Goal: Task Accomplishment & Management: Use online tool/utility

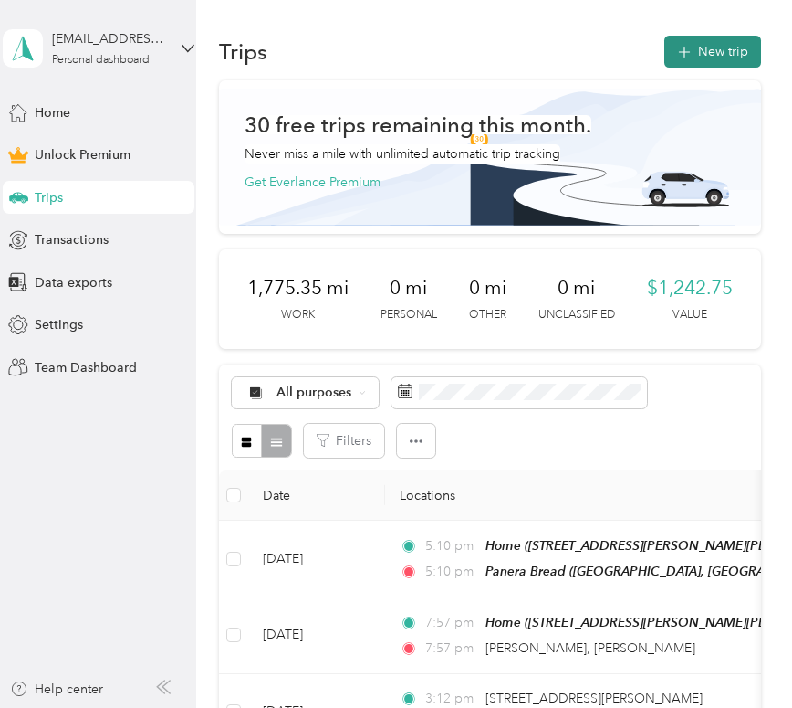
click at [706, 40] on button "New trip" at bounding box center [713, 52] width 97 height 32
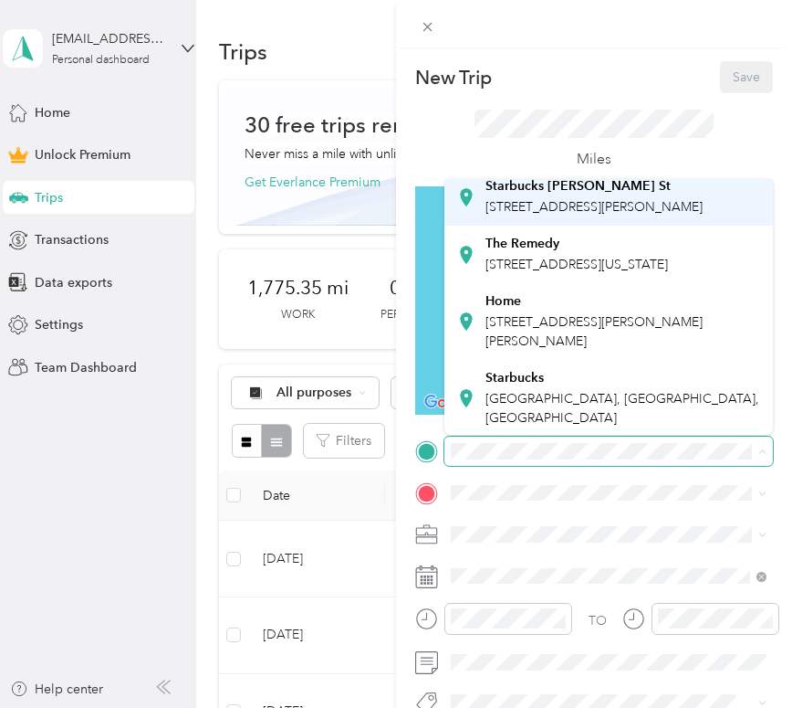
scroll to position [213, 0]
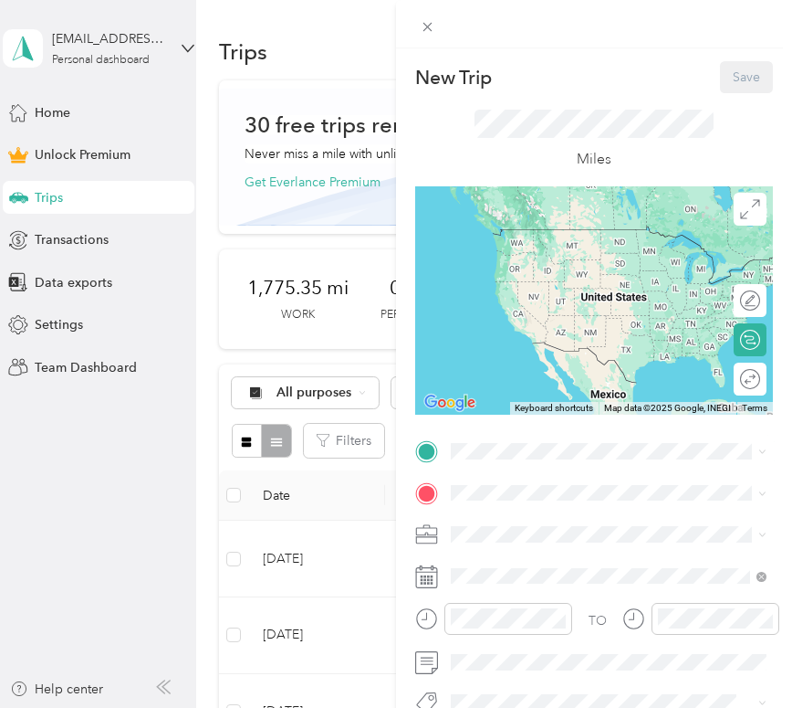
click at [524, 321] on div "Home [STREET_ADDRESS][PERSON_NAME][PERSON_NAME]" at bounding box center [624, 293] width 276 height 58
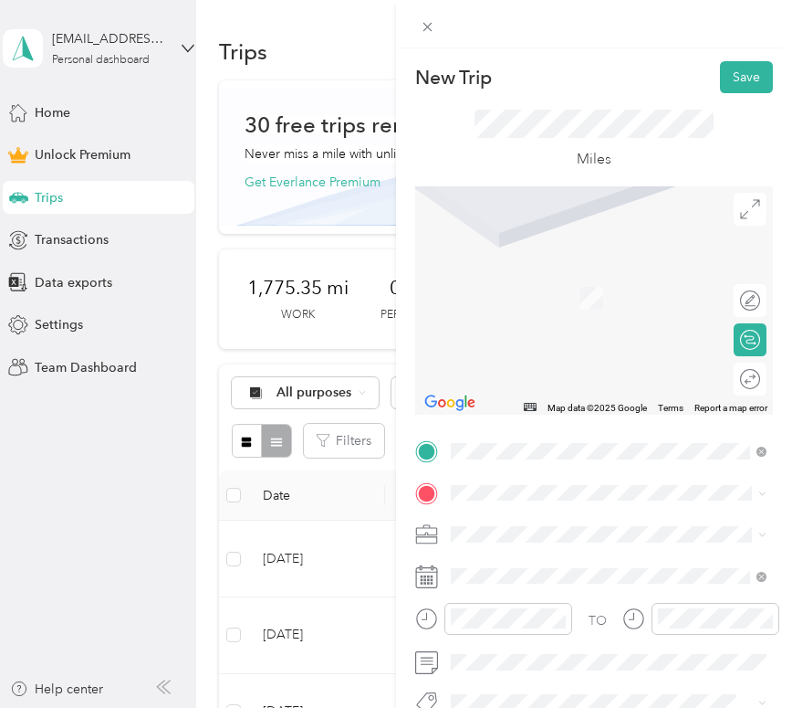
click at [583, 292] on span "[STREET_ADDRESS][PERSON_NAME][US_STATE]" at bounding box center [624, 276] width 276 height 32
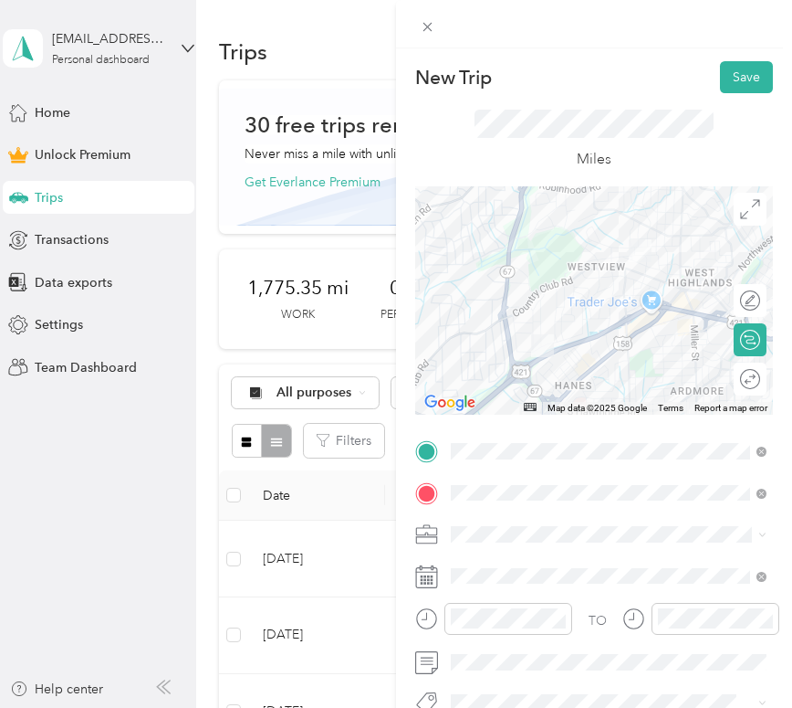
click at [521, 284] on li "Work" at bounding box center [609, 278] width 329 height 32
click at [743, 383] on div "Round trip" at bounding box center [750, 378] width 33 height 33
click at [743, 383] on div at bounding box center [741, 378] width 38 height 19
click at [750, 86] on button "Save" at bounding box center [746, 77] width 53 height 32
